Goal: Complete application form

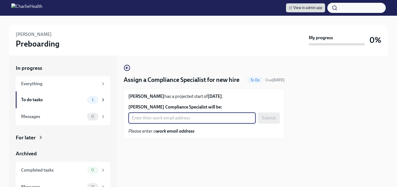
click at [174, 124] on input "[PERSON_NAME] Compliance Specialist will be:" at bounding box center [191, 118] width 127 height 11
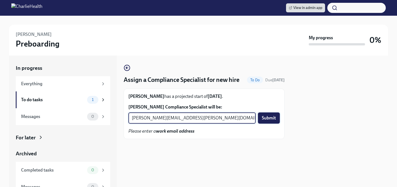
type input "[PERSON_NAME][EMAIL_ADDRESS][PERSON_NAME][DOMAIN_NAME]"
click at [270, 121] on span "Submit" at bounding box center [269, 118] width 14 height 6
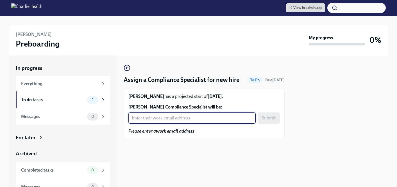
click at [162, 124] on input "Carolyn Felton's Compliance Specialist will be:" at bounding box center [191, 118] width 127 height 11
type input "crystal.hemenes@charliehealth.com"
click at [271, 121] on span "Submit" at bounding box center [269, 118] width 14 height 6
